Goal: Transaction & Acquisition: Subscribe to service/newsletter

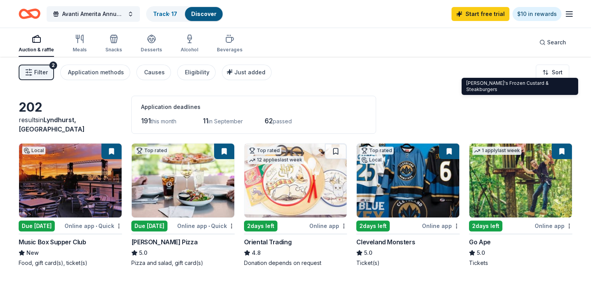
scroll to position [462, 0]
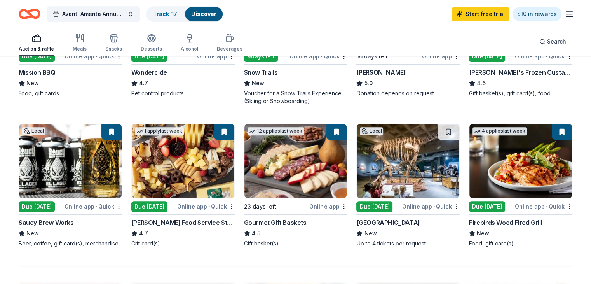
click at [387, 171] on img at bounding box center [408, 161] width 103 height 74
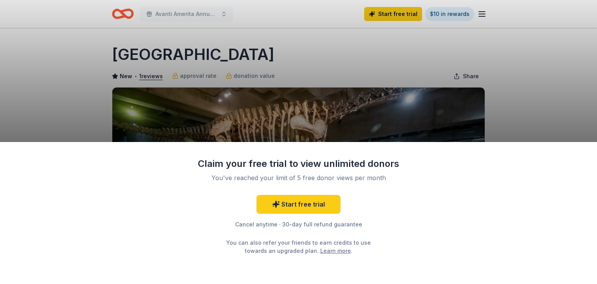
click at [514, 109] on div "Claim your free trial to view unlimited donors You've reached your limit of 5 f…" at bounding box center [298, 142] width 597 height 284
click at [318, 207] on link "Start free trial" at bounding box center [299, 204] width 84 height 19
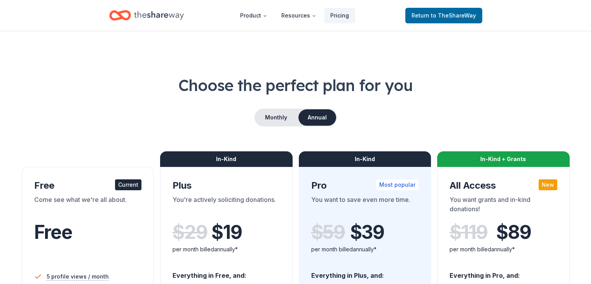
click at [134, 15] on icon "Home" at bounding box center [159, 15] width 50 height 16
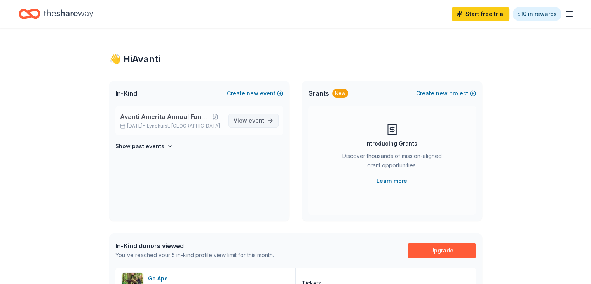
drag, startPoint x: 259, startPoint y: 123, endPoint x: 239, endPoint y: 123, distance: 19.4
click at [239, 123] on span "View event" at bounding box center [249, 120] width 31 height 9
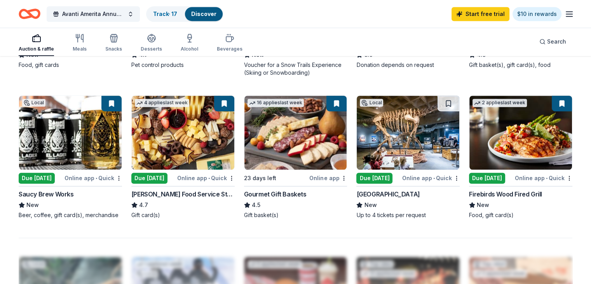
scroll to position [495, 0]
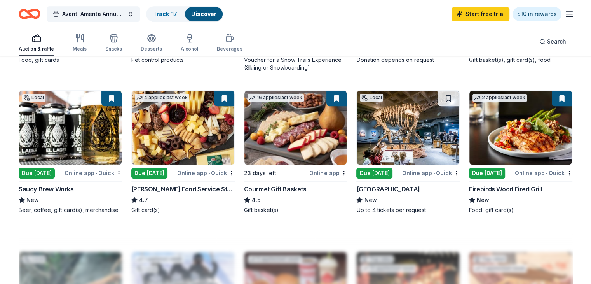
click at [376, 151] on img at bounding box center [408, 128] width 103 height 74
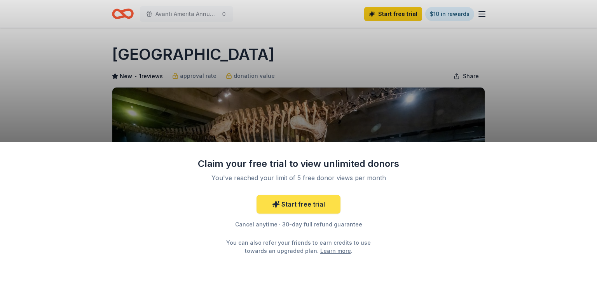
click at [291, 201] on link "Start free trial" at bounding box center [299, 204] width 84 height 19
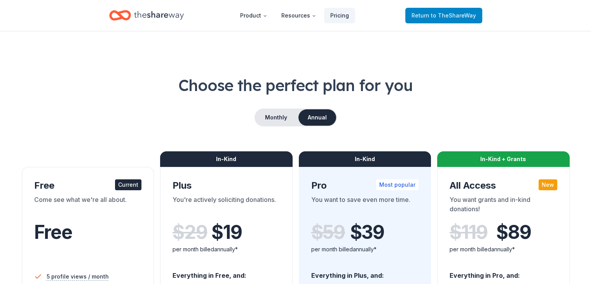
drag, startPoint x: 510, startPoint y: 109, endPoint x: 443, endPoint y: 14, distance: 116.0
click at [443, 14] on span "to TheShareWay" at bounding box center [453, 15] width 45 height 7
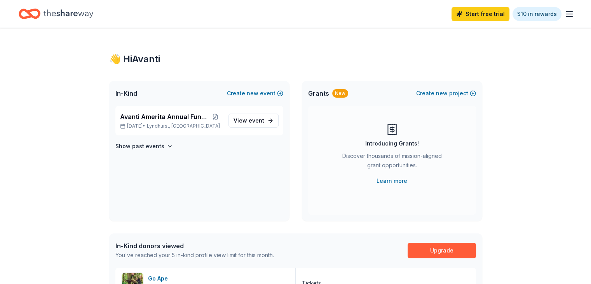
drag, startPoint x: 560, startPoint y: 16, endPoint x: 582, endPoint y: 138, distance: 123.7
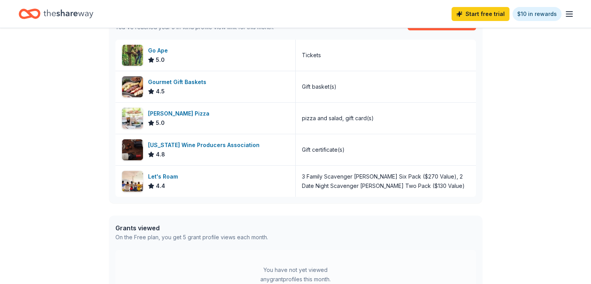
scroll to position [229, 0]
click at [580, 210] on div "👋 Hi Avanti In-Kind Create new event Avanti Amerita Annual Fundraiser Sep 21, 2…" at bounding box center [295, 72] width 591 height 546
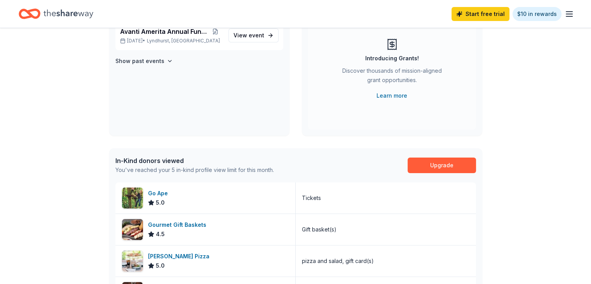
scroll to position [45, 0]
